Goal: Task Accomplishment & Management: Manage account settings

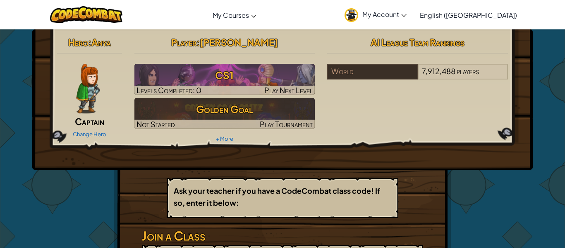
click at [86, 199] on div "Hero : Anya Captain Change Hero Player : [PERSON_NAME] CS1 Levels Completed: 0 …" at bounding box center [283, 181] width 484 height 305
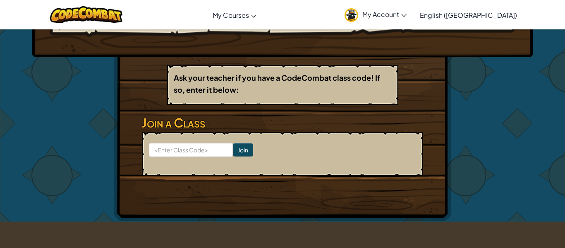
scroll to position [118, 0]
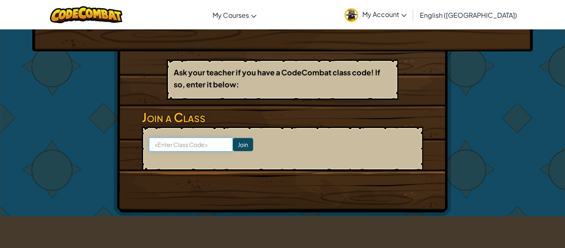
click at [174, 147] on input at bounding box center [191, 144] width 84 height 14
type input "HouseCookWest"
click at [246, 144] on input "Join" at bounding box center [243, 144] width 20 height 13
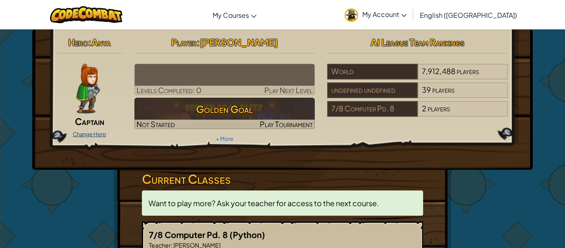
click at [101, 134] on link "Change Hero" at bounding box center [89, 134] width 33 height 7
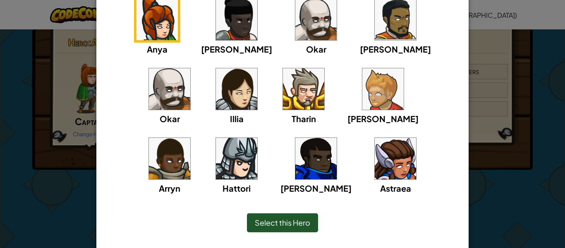
scroll to position [86, 0]
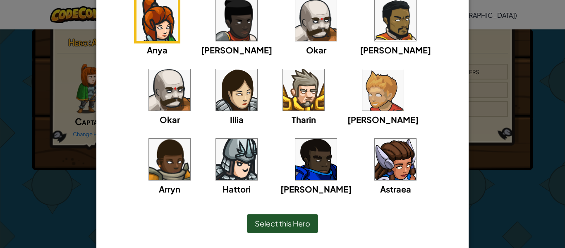
click at [216, 103] on img at bounding box center [236, 89] width 41 height 41
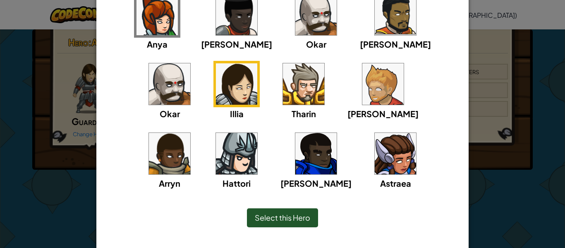
scroll to position [92, 0]
click at [375, 151] on img at bounding box center [395, 153] width 41 height 41
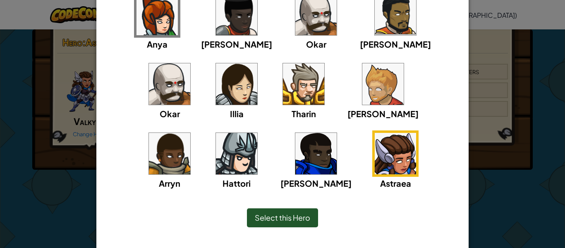
click at [216, 99] on img at bounding box center [236, 83] width 41 height 41
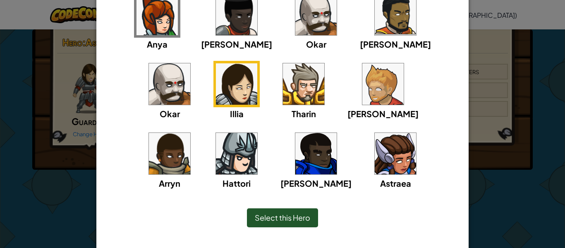
click at [136, 30] on img at bounding box center [156, 14] width 41 height 41
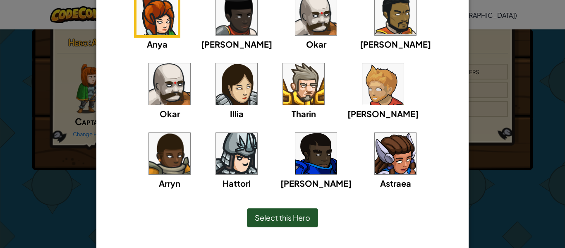
click at [216, 69] on img at bounding box center [236, 83] width 41 height 41
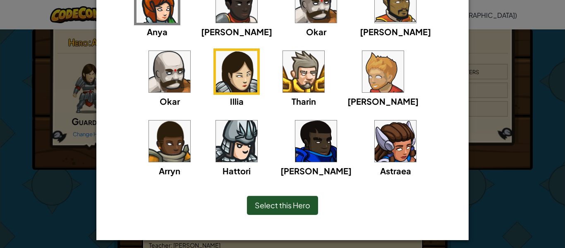
scroll to position [102, 0]
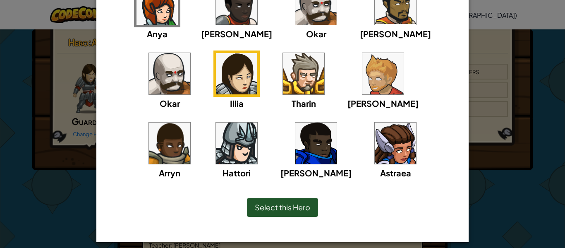
click at [295, 210] on span "Select this Hero" at bounding box center [282, 207] width 55 height 10
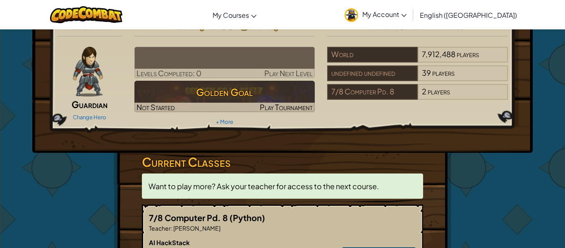
scroll to position [19, 0]
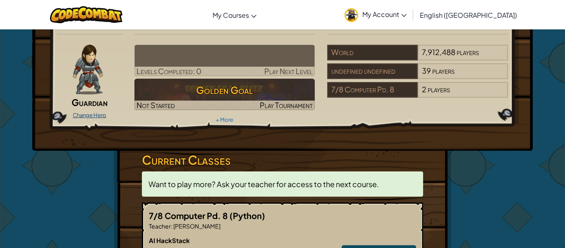
click at [75, 117] on link "Change Hero" at bounding box center [89, 115] width 33 height 7
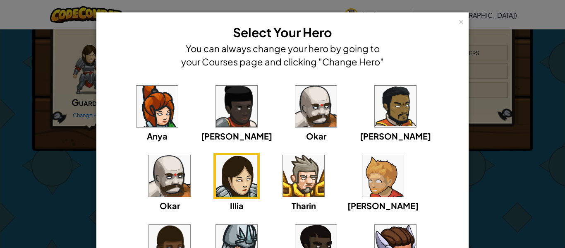
click at [141, 119] on img at bounding box center [156, 106] width 41 height 41
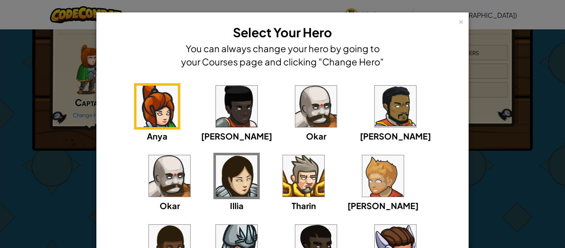
click at [216, 179] on img at bounding box center [236, 175] width 41 height 41
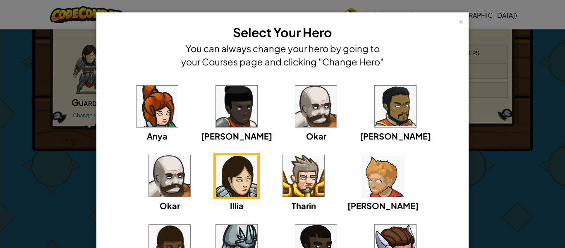
click at [81, 169] on div "× Select Your Hero You can always change your hero by going to your Courses pag…" at bounding box center [282, 124] width 565 height 248
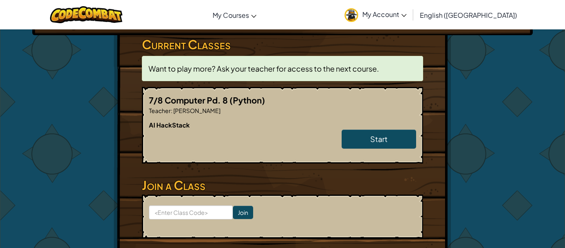
scroll to position [140, 0]
